Goal: Information Seeking & Learning: Find specific page/section

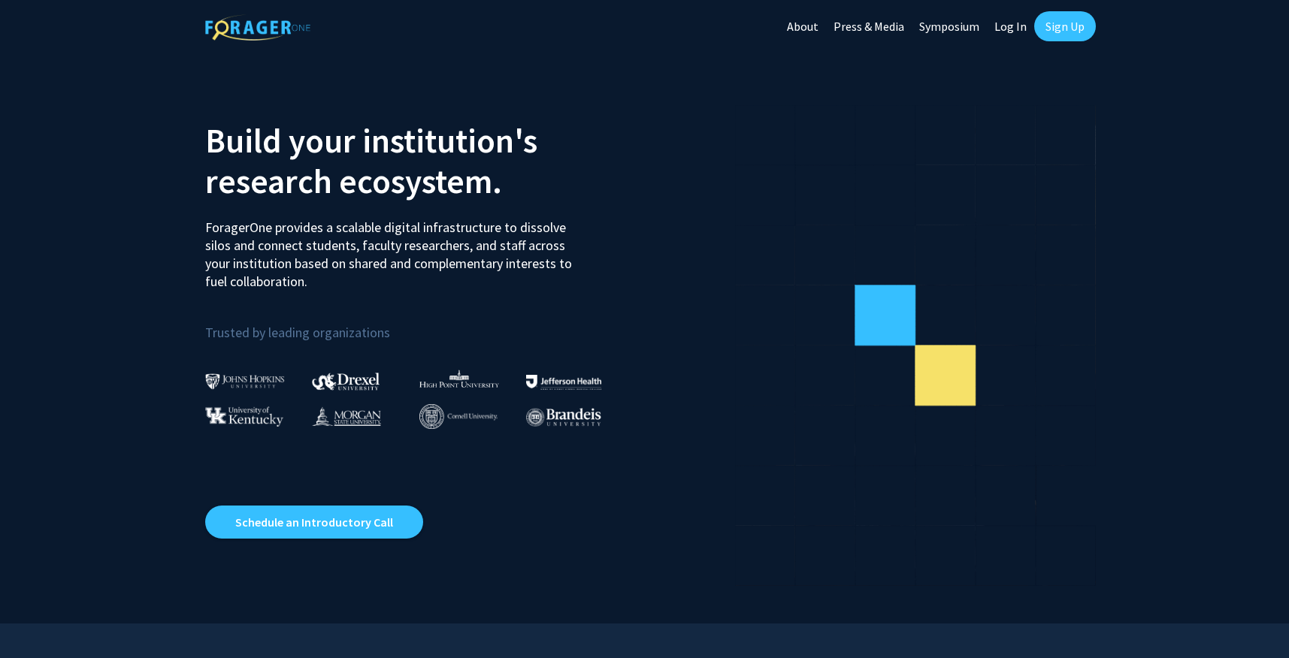
click at [1000, 28] on link "Log In" at bounding box center [1010, 26] width 47 height 53
select select
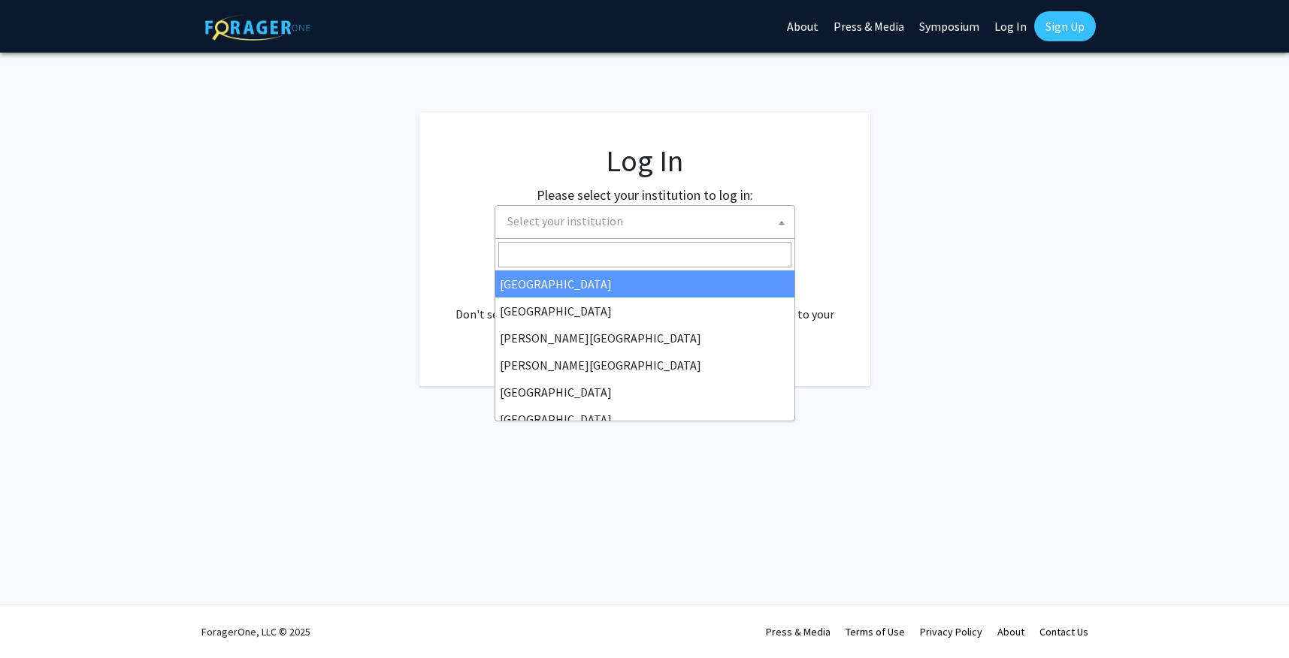
click at [643, 208] on span "Select your institution" at bounding box center [647, 221] width 293 height 31
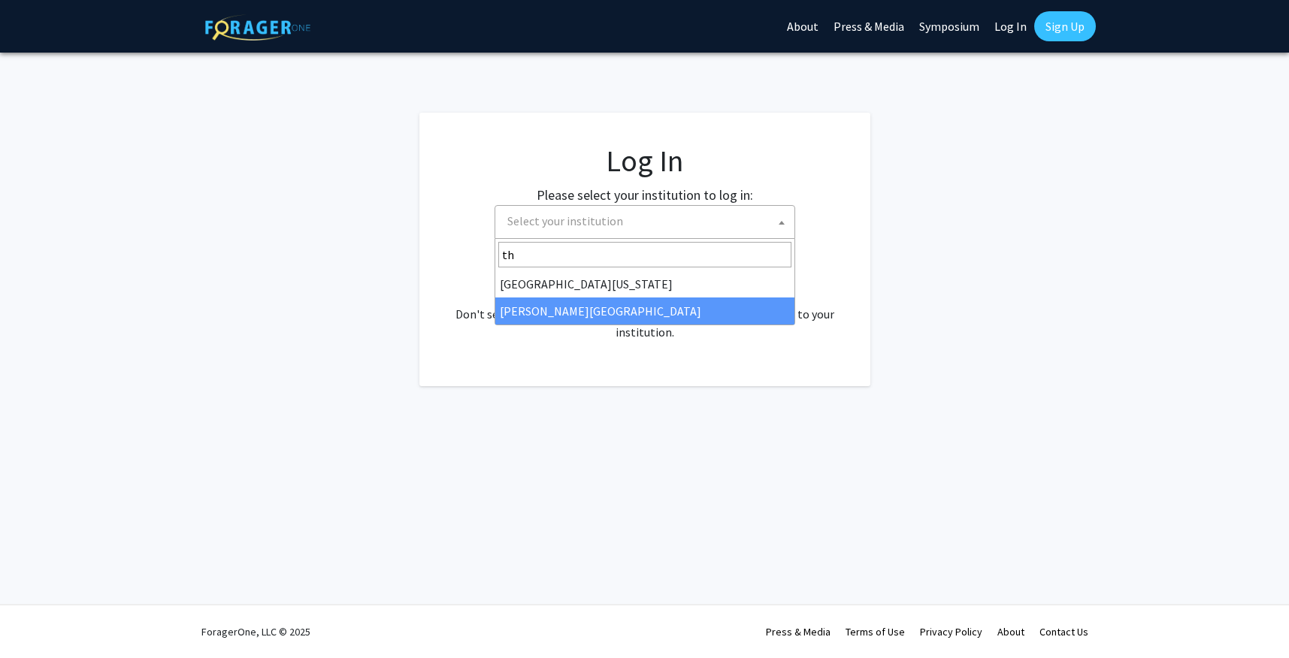
type input "th"
select select "24"
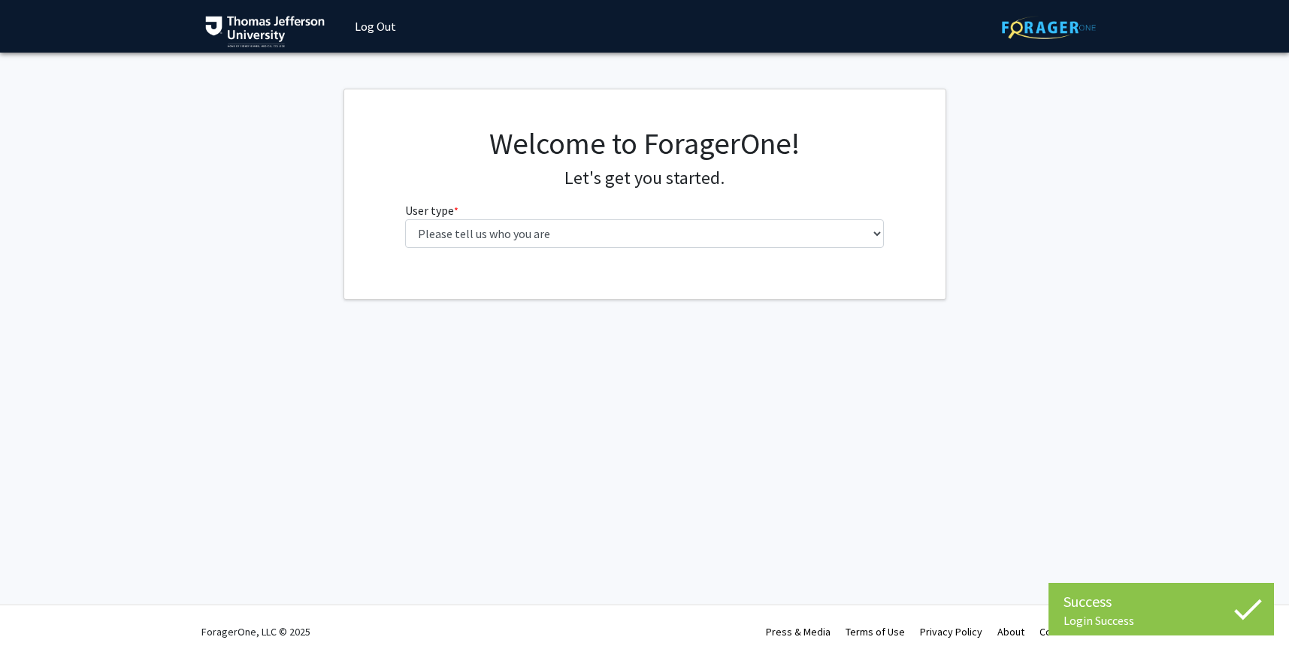
click at [710, 214] on fg-select "User type * required Please tell us who you are Undergraduate Student Master's …" at bounding box center [644, 224] width 479 height 47
click at [710, 218] on fg-select "User type * required Please tell us who you are Undergraduate Student Master's …" at bounding box center [644, 224] width 479 height 47
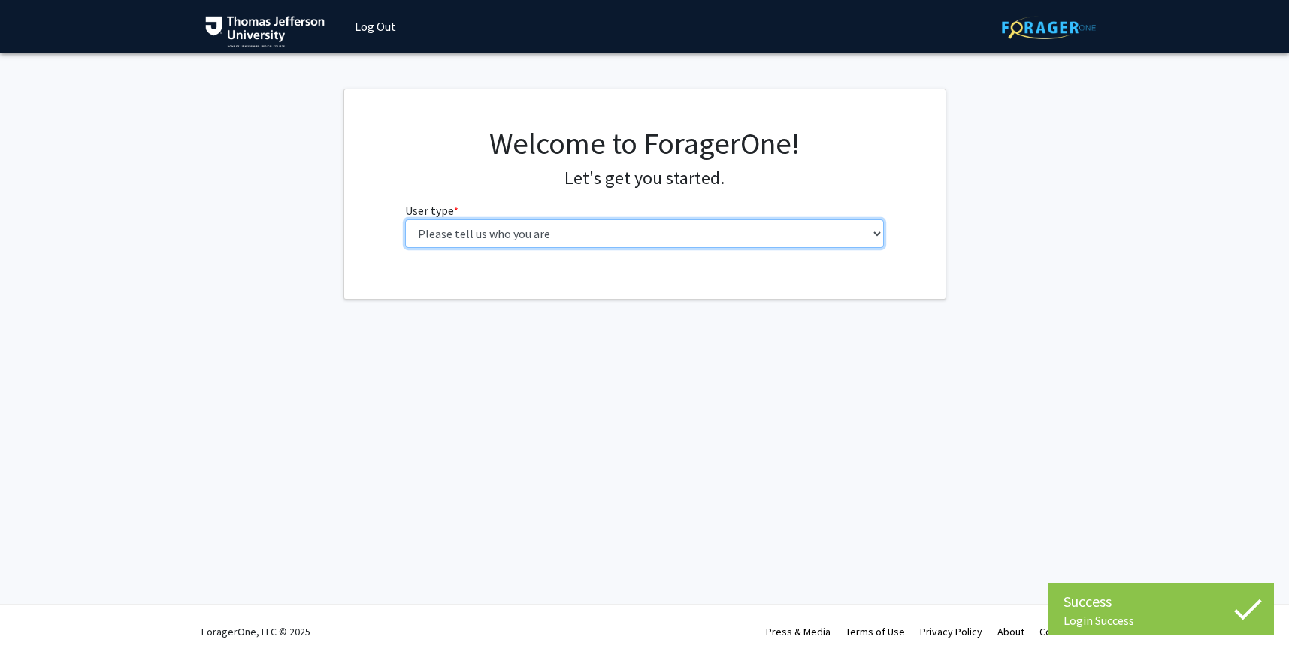
click at [712, 235] on select "Please tell us who you are Undergraduate Student Master's Student Doctoral Cand…" at bounding box center [644, 233] width 479 height 29
select select "3: doc"
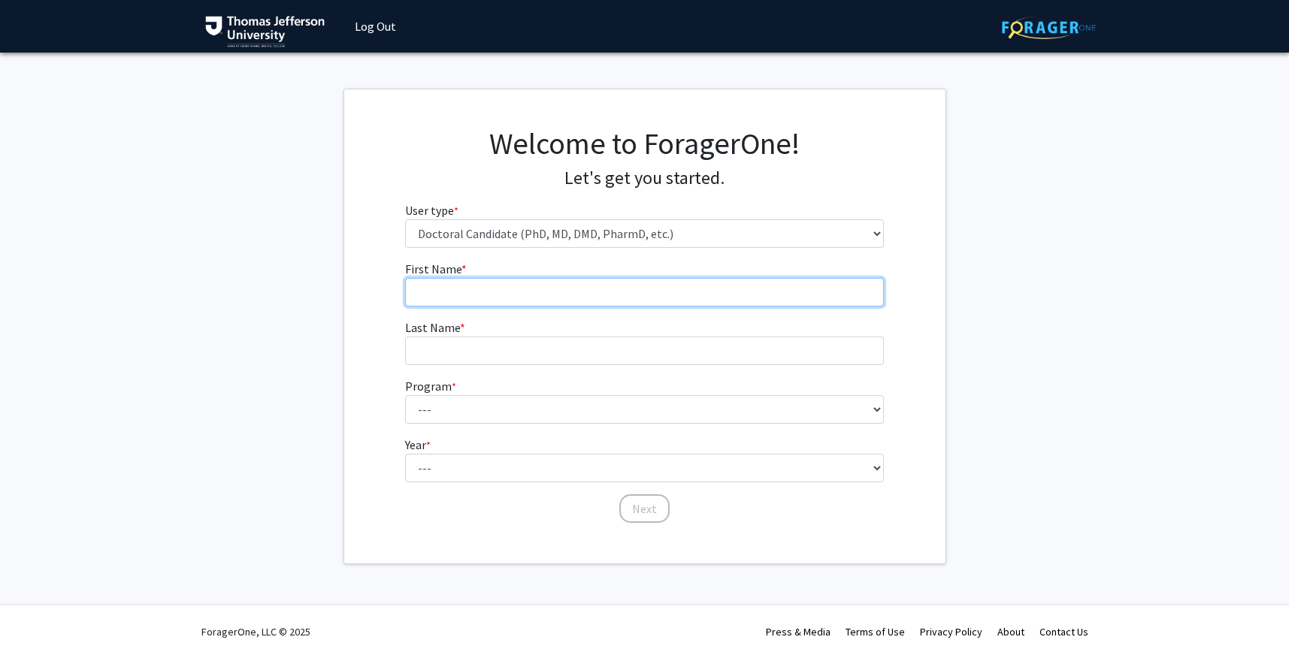
click at [723, 295] on input "First Name * required" at bounding box center [644, 292] width 479 height 29
type input "Sophia"
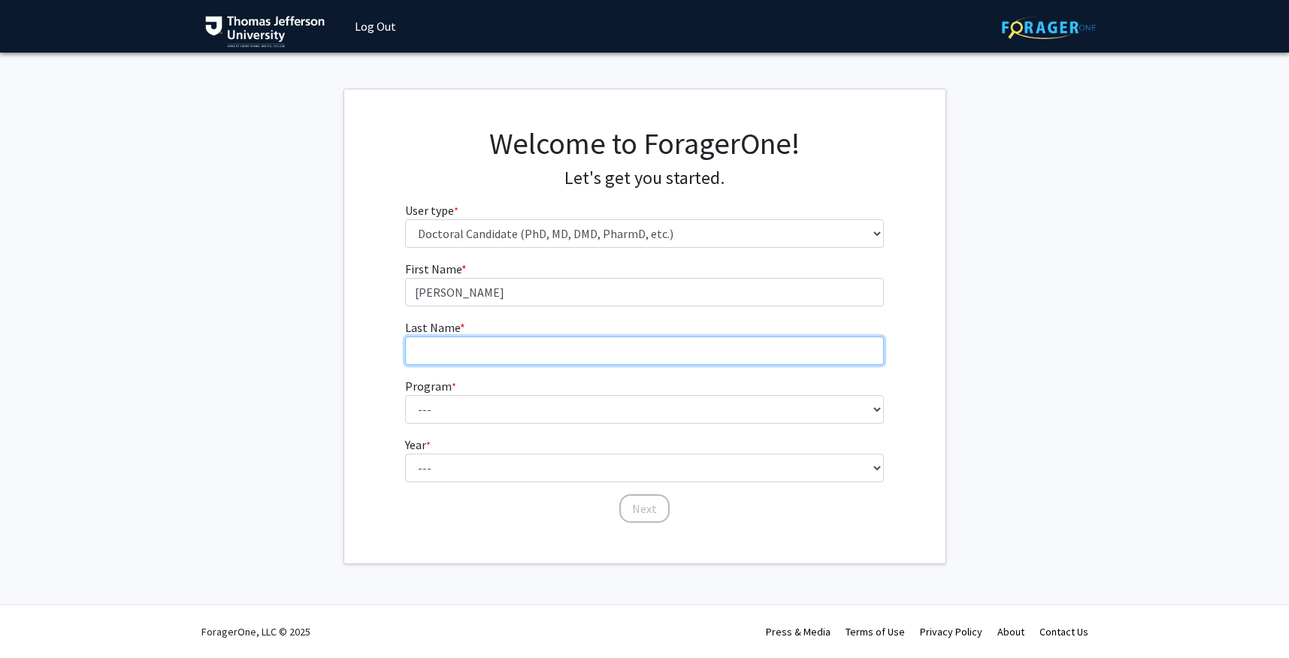
click at [459, 346] on input "Last Name * required" at bounding box center [644, 351] width 479 height 29
type input "Shahin"
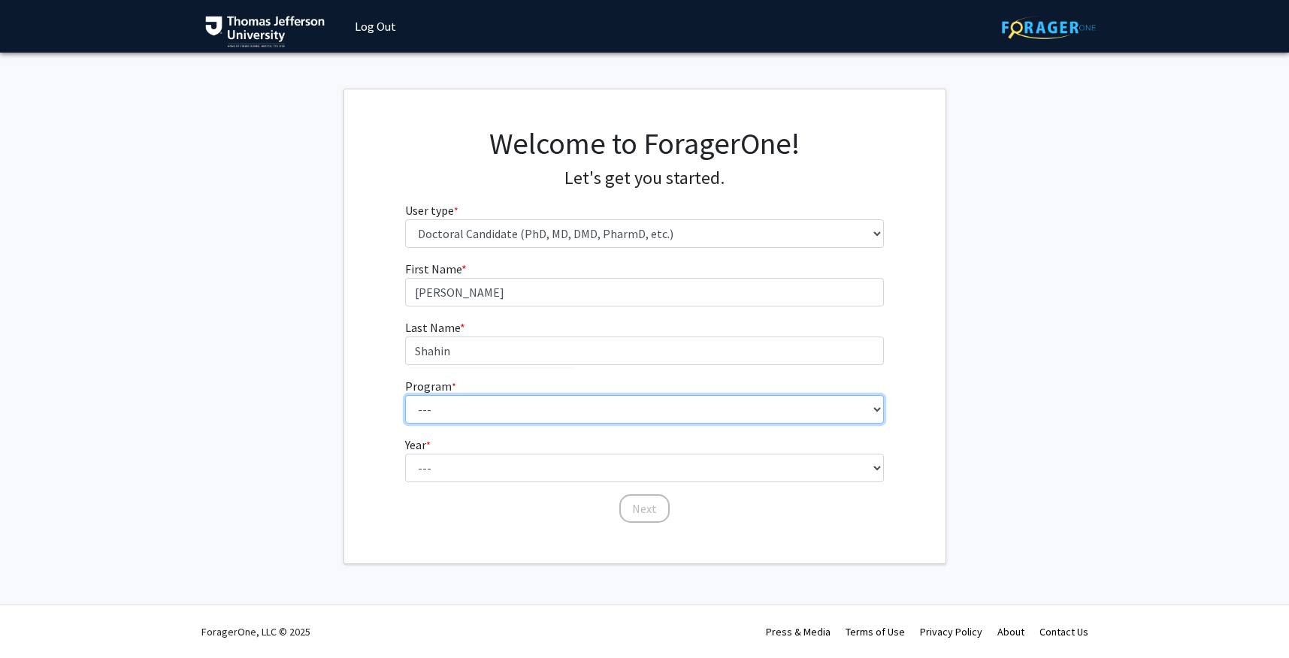
click at [434, 401] on select "--- Accelerated 3+3 BS in Health Sciences/Doctor of Occupational Therapy Accele…" at bounding box center [644, 409] width 479 height 29
select select "36: 777"
click at [480, 407] on select "--- Accelerated 3+3 BS in Health Sciences/Doctor of Occupational Therapy Accele…" at bounding box center [644, 409] width 479 height 29
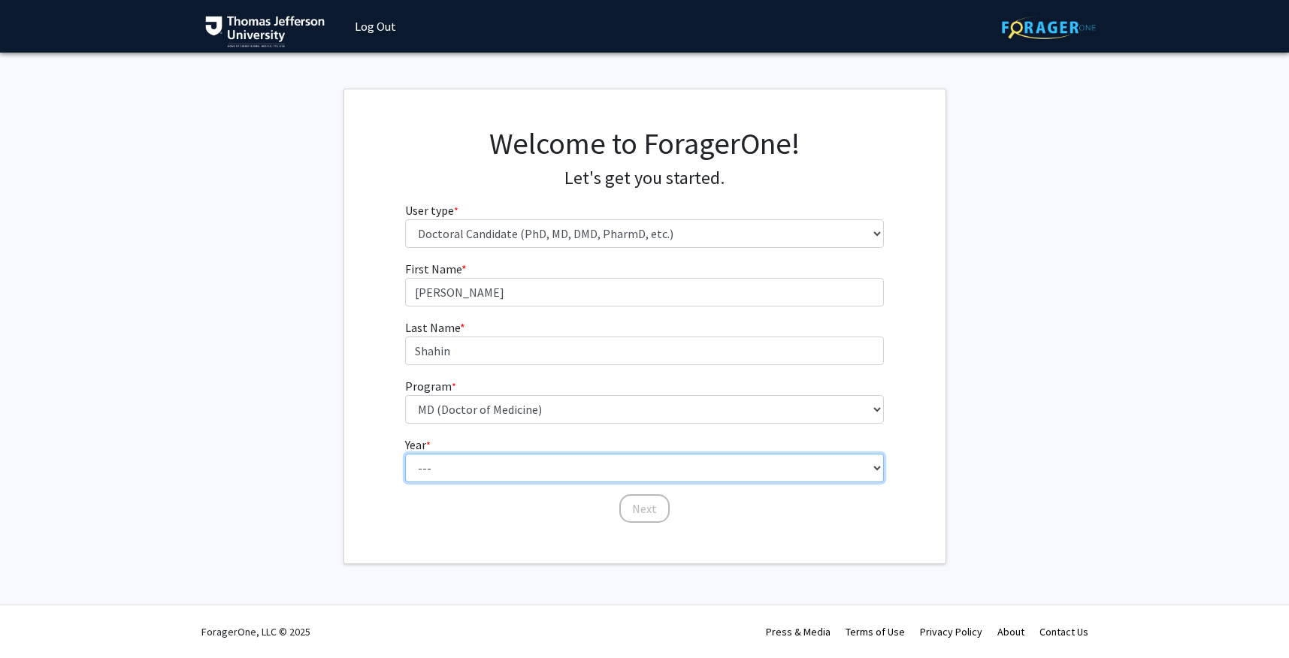
click at [477, 465] on select "--- First Year Second Year Third Year Fourth Year Fifth Year Sixth Year Seventh…" at bounding box center [644, 468] width 479 height 29
select select "1: first_year"
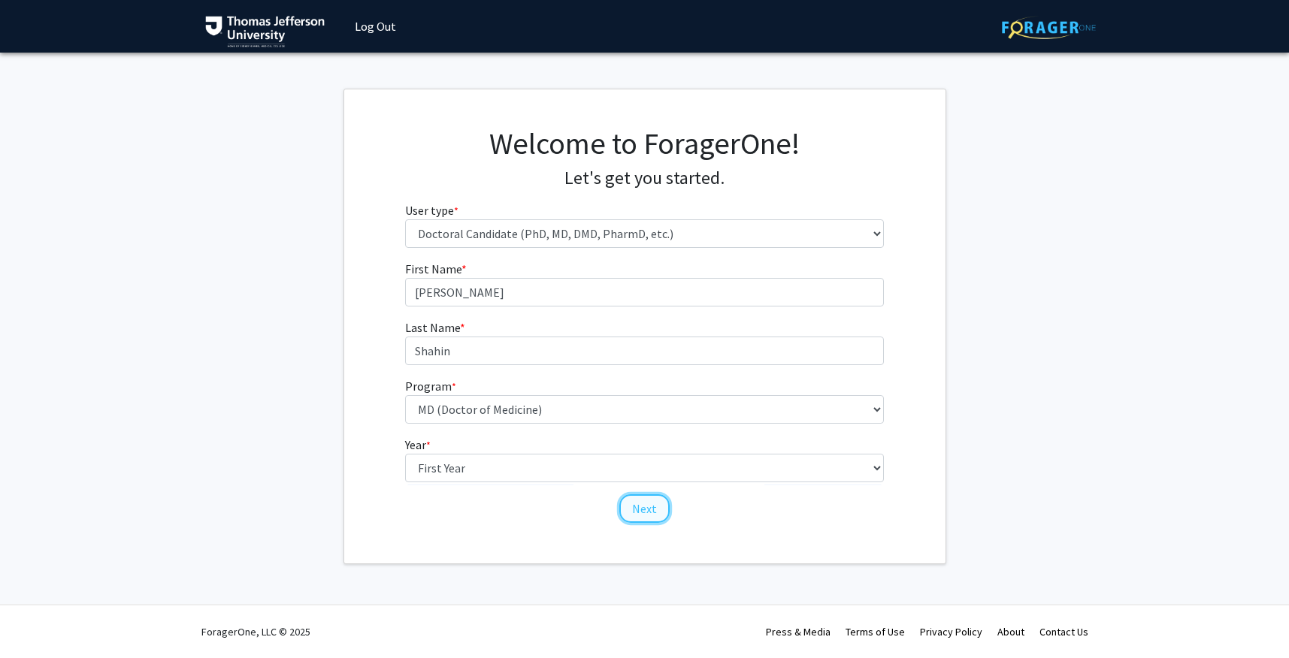
click at [653, 507] on button "Next" at bounding box center [644, 509] width 50 height 29
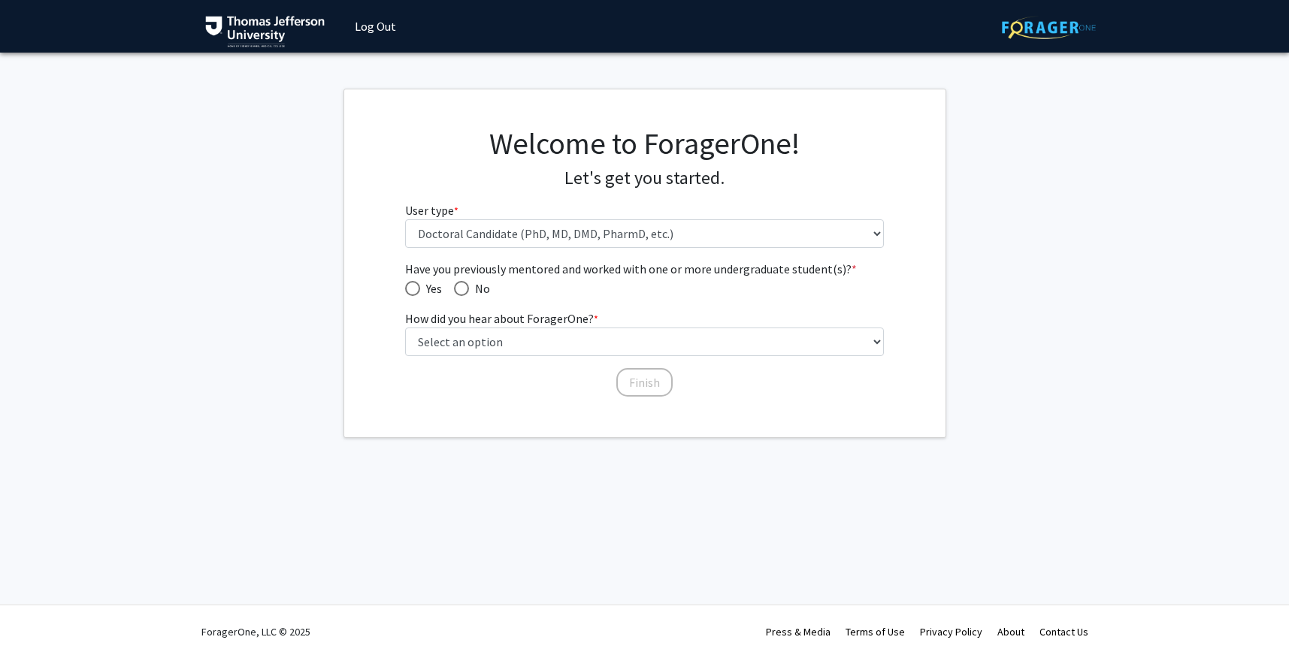
click at [462, 290] on span "Have you previously mentored and worked with one or more undergraduate student(…" at bounding box center [461, 288] width 15 height 15
click at [462, 290] on input "No" at bounding box center [461, 288] width 15 height 15
radio input "true"
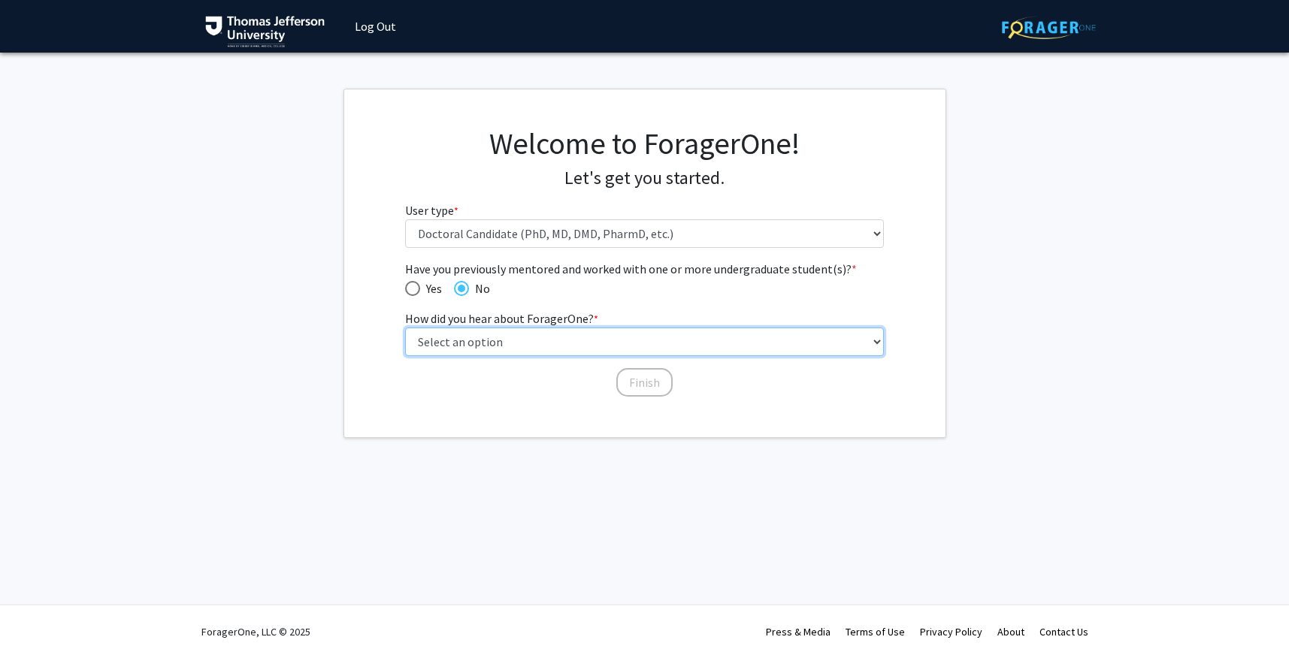
click at [470, 328] on select "Select an option Peer/student recommendation Faculty/staff recommendation Unive…" at bounding box center [644, 342] width 479 height 29
select select "2: faculty_recommendation"
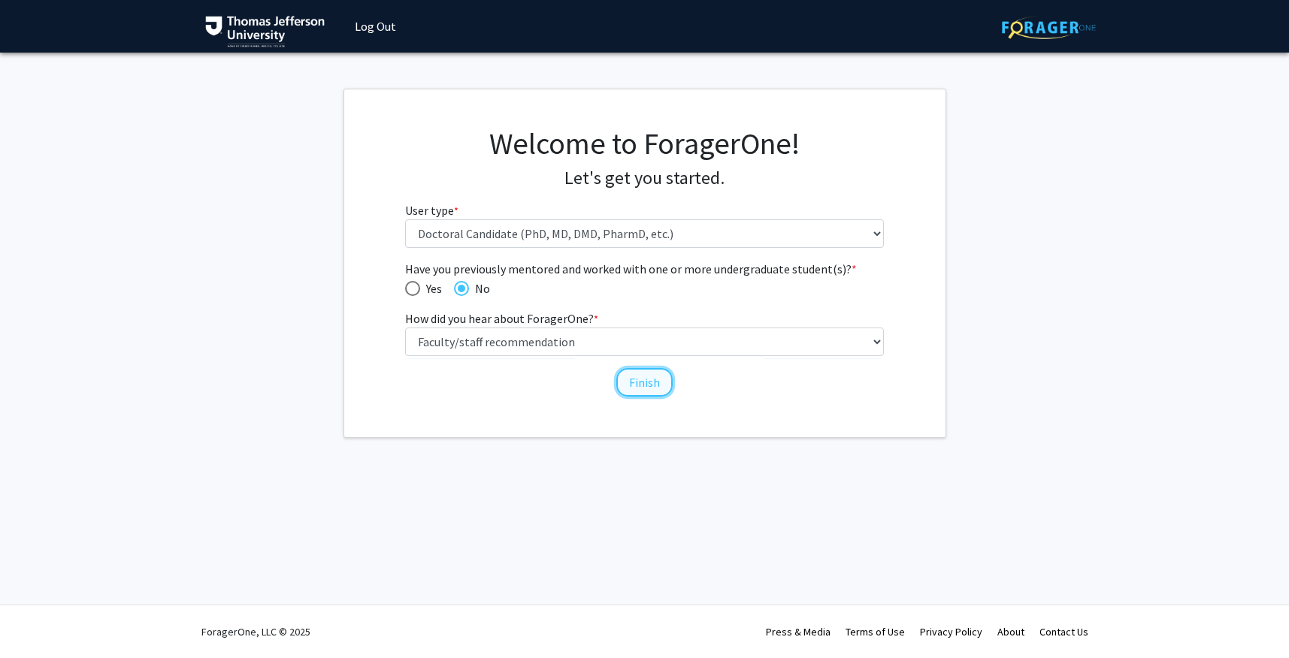
click at [634, 388] on button "Finish" at bounding box center [644, 382] width 56 height 29
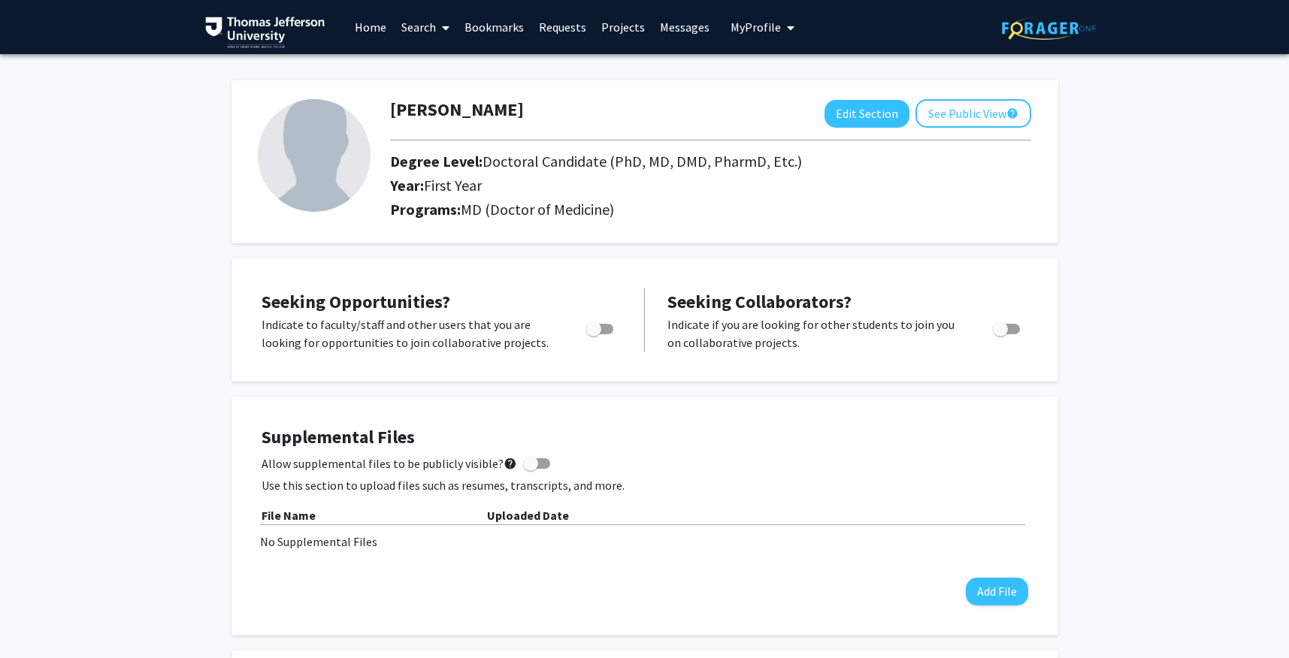
click at [376, 29] on link "Home" at bounding box center [370, 27] width 47 height 53
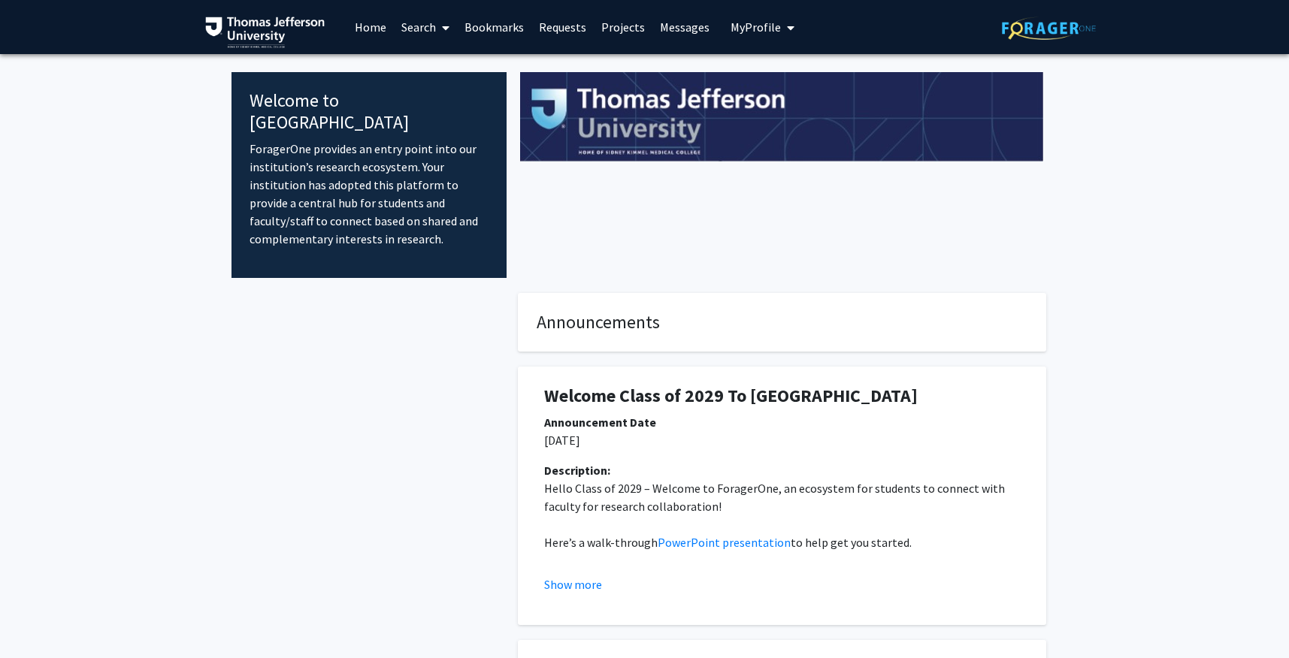
click at [615, 28] on link "Projects" at bounding box center [623, 27] width 59 height 53
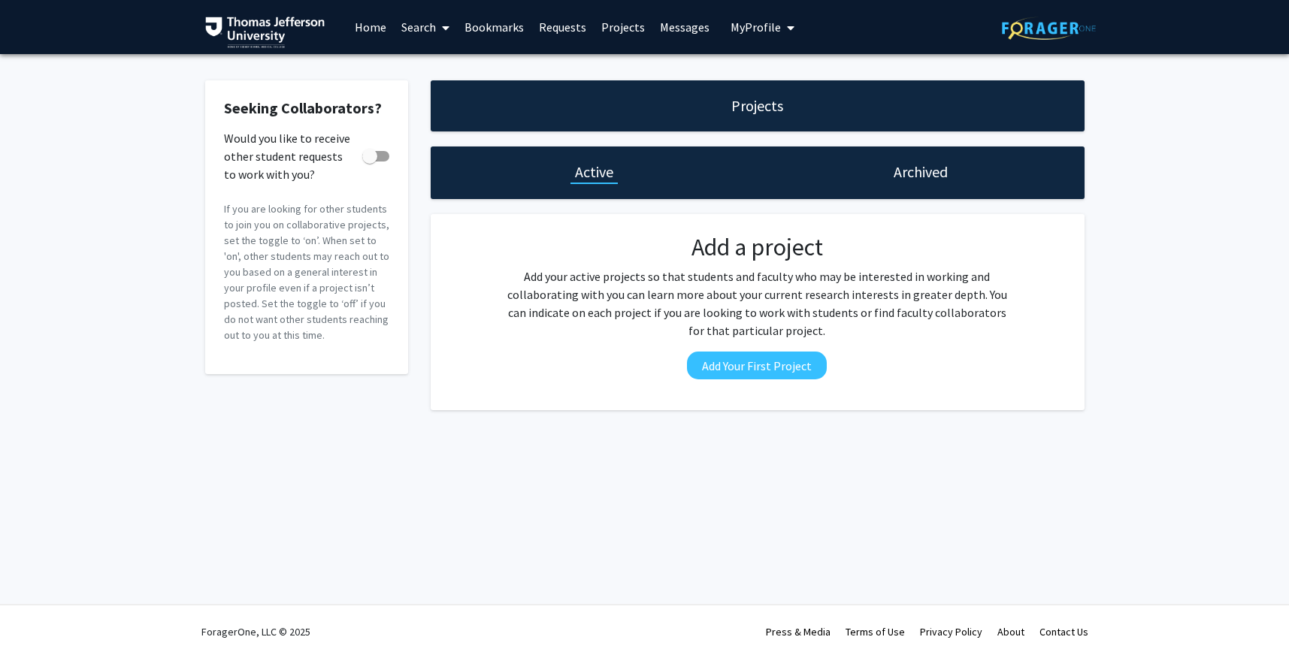
click at [431, 27] on link "Search" at bounding box center [425, 27] width 63 height 53
click at [437, 61] on span "Faculty/Staff" at bounding box center [449, 69] width 110 height 30
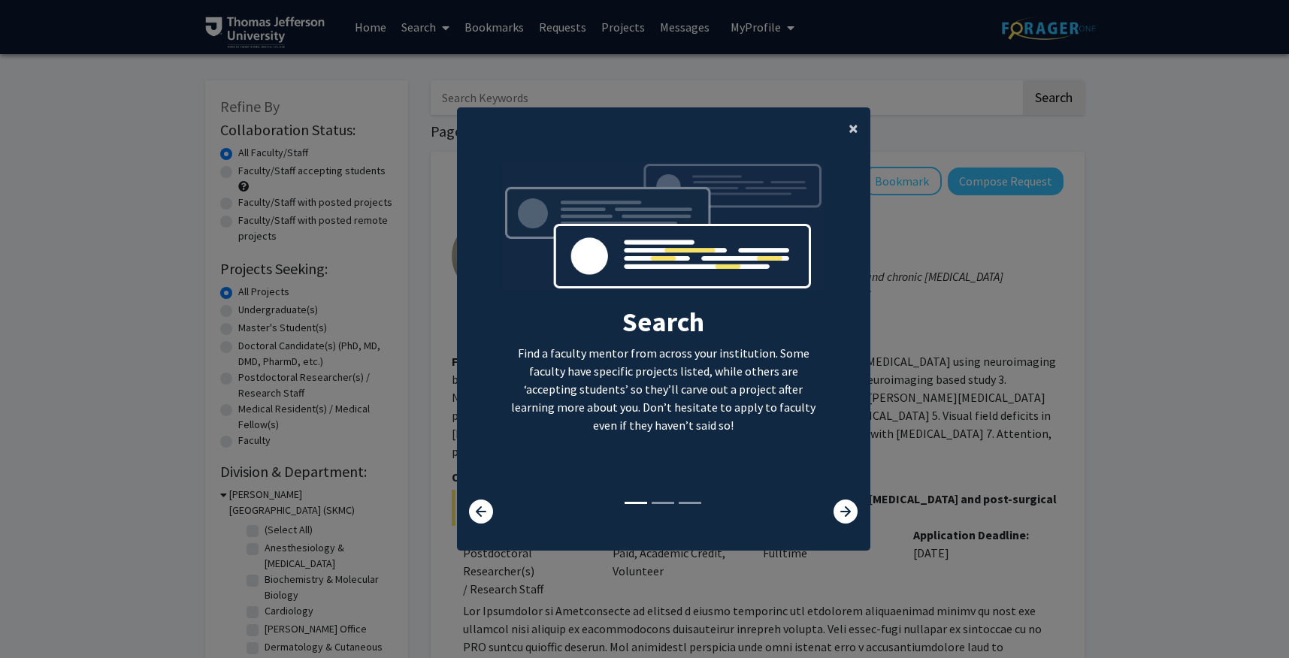
click at [854, 129] on span "×" at bounding box center [854, 128] width 10 height 23
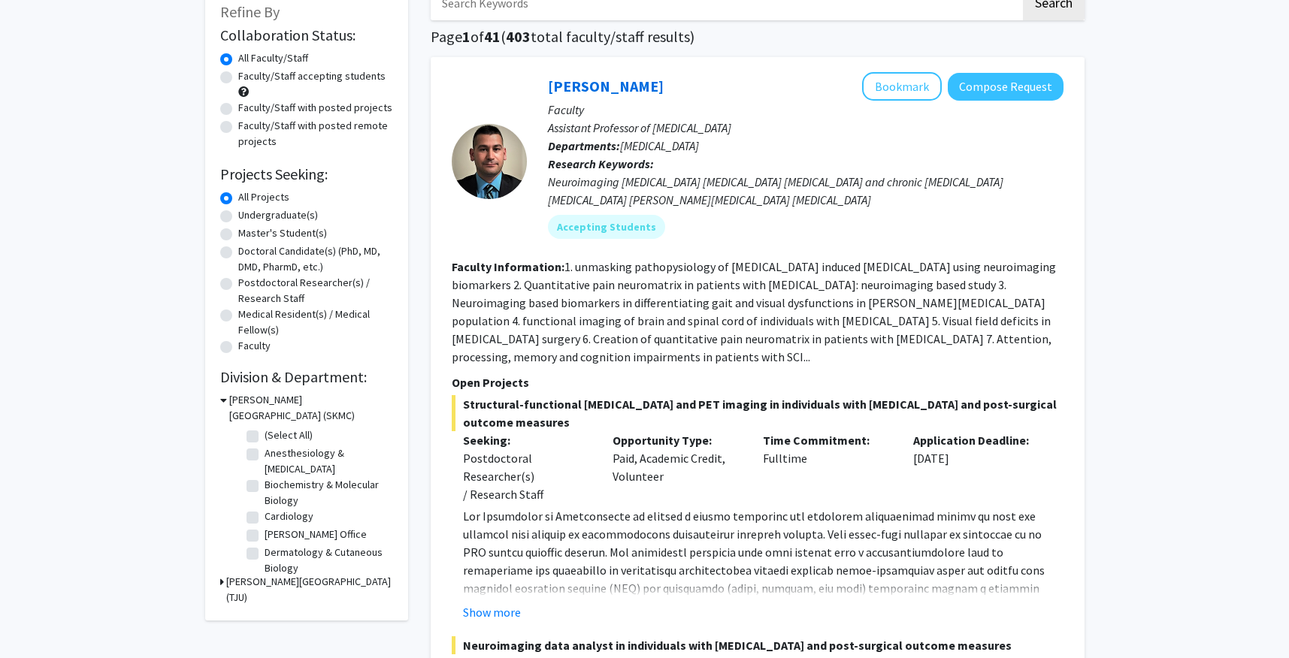
scroll to position [95, 0]
click at [246, 254] on label "Doctoral Candidate(s) (PhD, MD, DMD, PharmD, etc.)" at bounding box center [315, 259] width 155 height 32
click at [246, 253] on input "Doctoral Candidate(s) (PhD, MD, DMD, PharmD, etc.)" at bounding box center [243, 248] width 10 height 10
radio input "true"
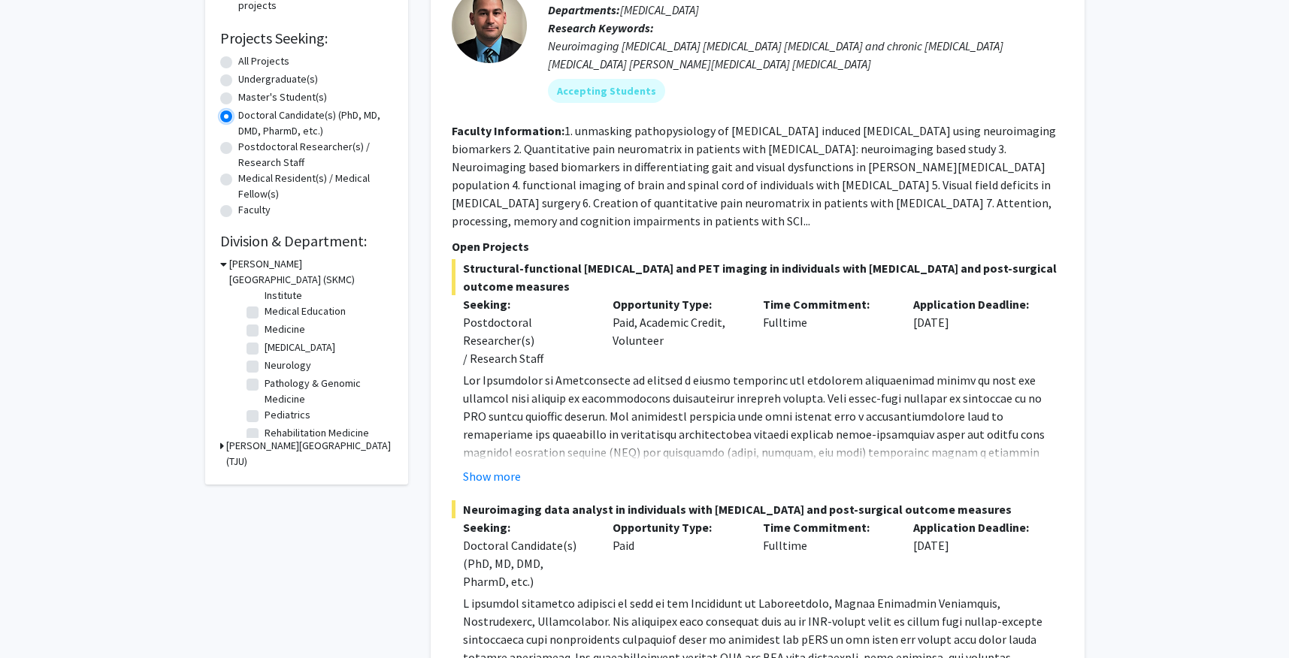
scroll to position [155, 0]
click at [265, 328] on label "Medicine" at bounding box center [285, 327] width 41 height 16
click at [265, 328] on input "Medicine" at bounding box center [270, 324] width 10 height 10
checkbox input "true"
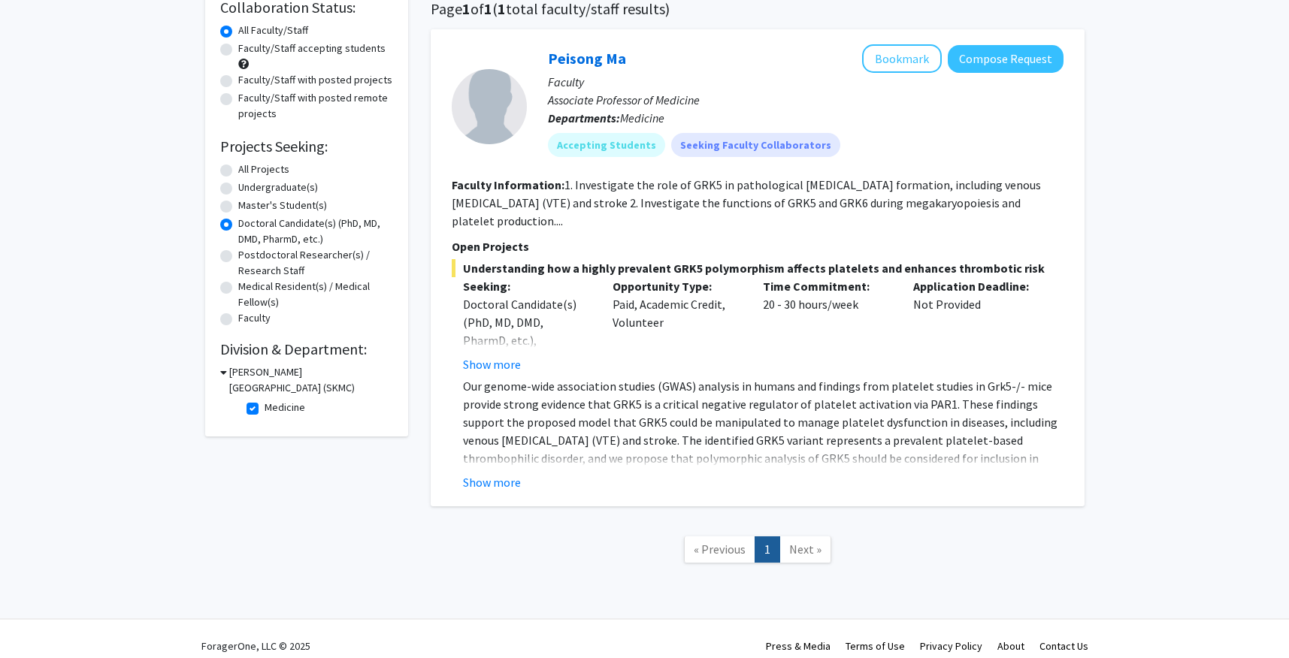
scroll to position [126, 0]
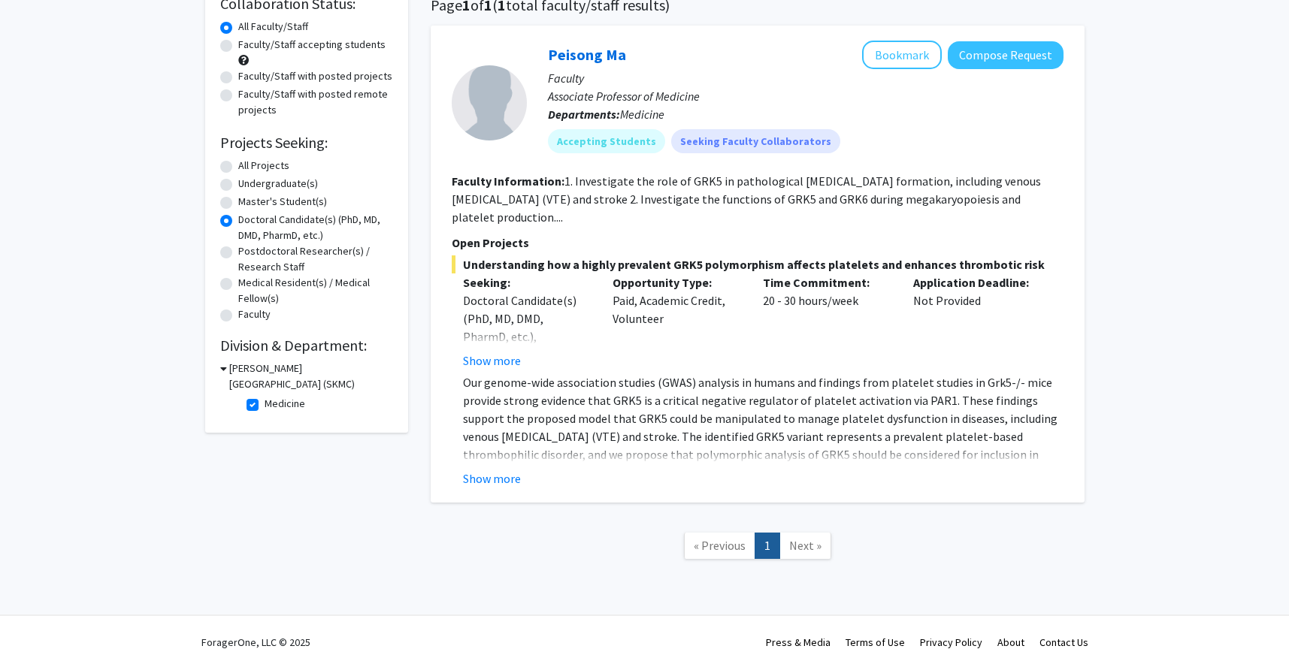
click at [265, 405] on label "Medicine" at bounding box center [285, 404] width 41 height 16
click at [265, 405] on input "Medicine" at bounding box center [270, 401] width 10 height 10
checkbox input "false"
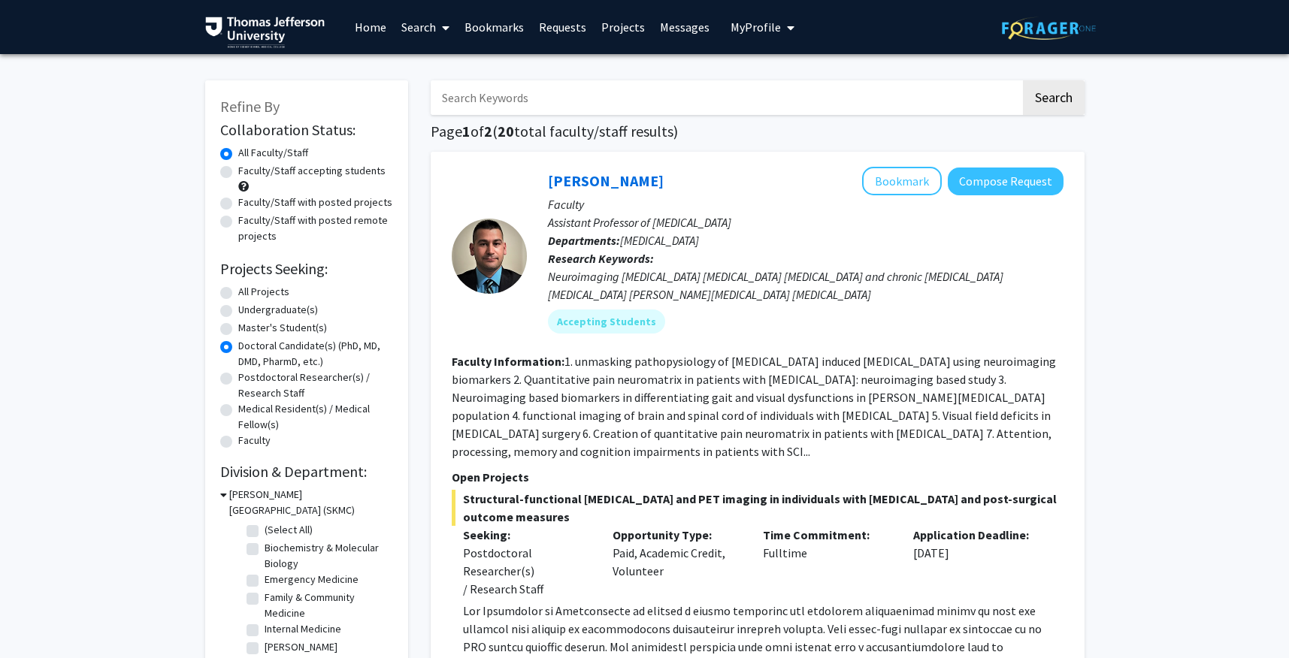
click at [713, 101] on input "Search Keywords" at bounding box center [726, 97] width 590 height 35
type input "dance"
click at [1023, 80] on button "Search" at bounding box center [1054, 97] width 62 height 35
radio input "true"
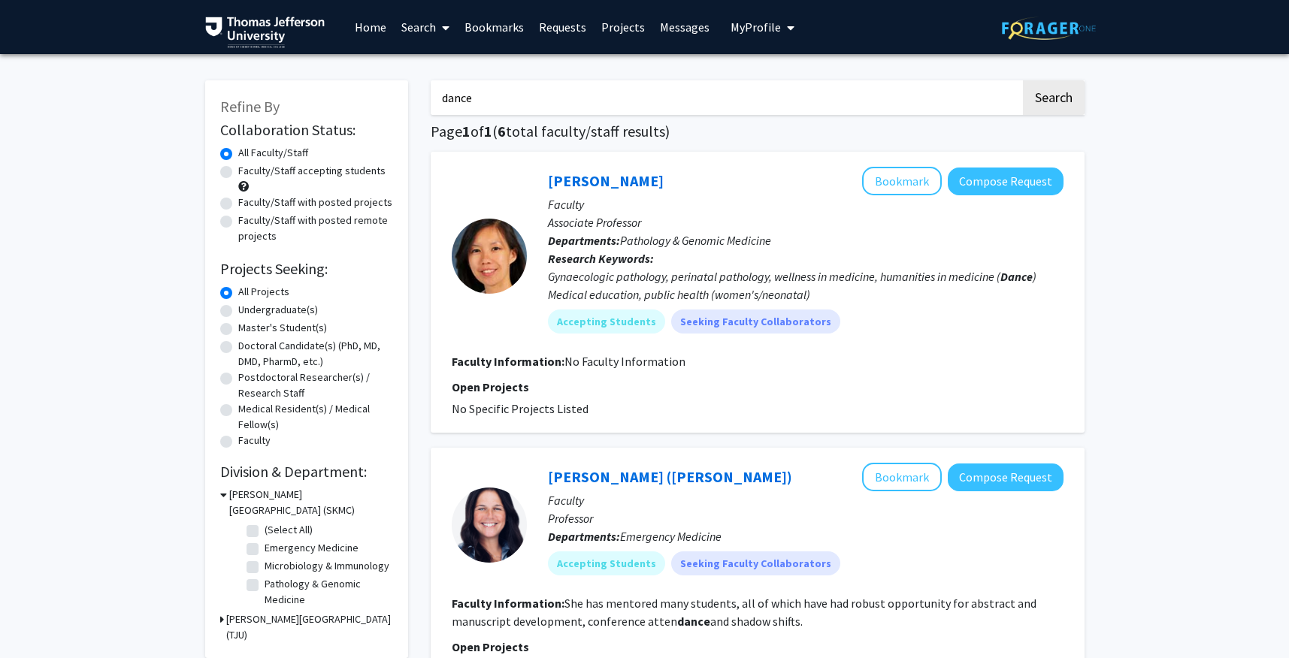
drag, startPoint x: 577, startPoint y: 95, endPoint x: 368, endPoint y: 71, distance: 210.3
type input "yoga"
click at [1023, 80] on button "Search" at bounding box center [1054, 97] width 62 height 35
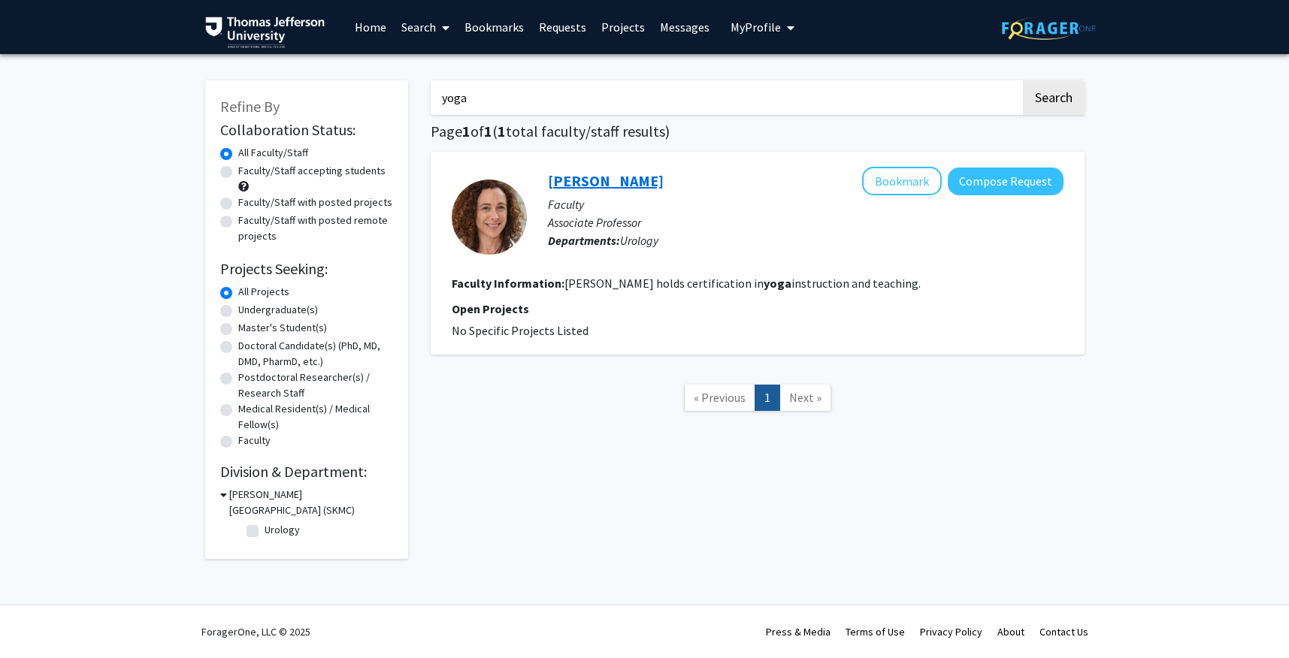
click at [618, 184] on link "Deborah Glassman" at bounding box center [606, 180] width 116 height 19
